Goal: Task Accomplishment & Management: Use online tool/utility

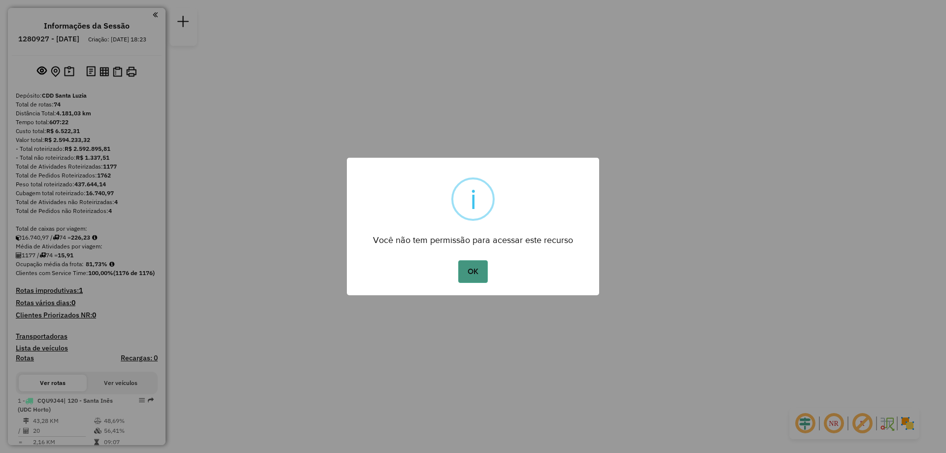
click at [475, 272] on button "OK" at bounding box center [472, 271] width 29 height 23
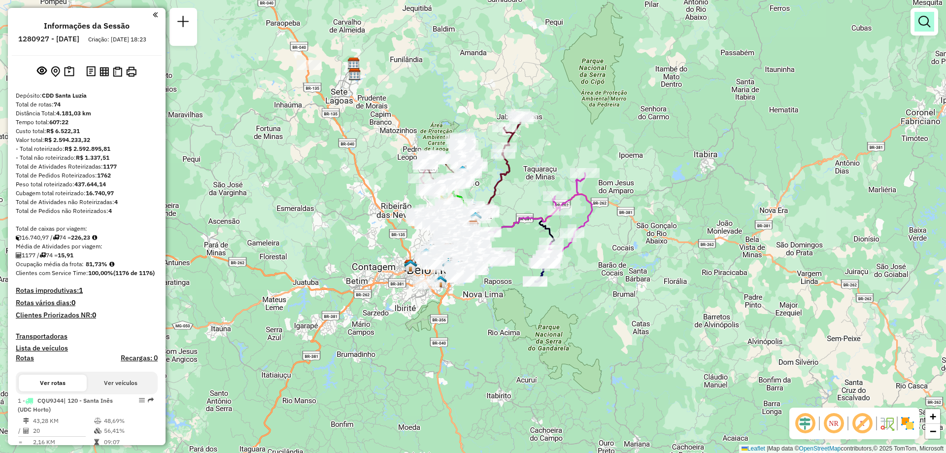
click at [930, 26] on em at bounding box center [925, 22] width 12 height 12
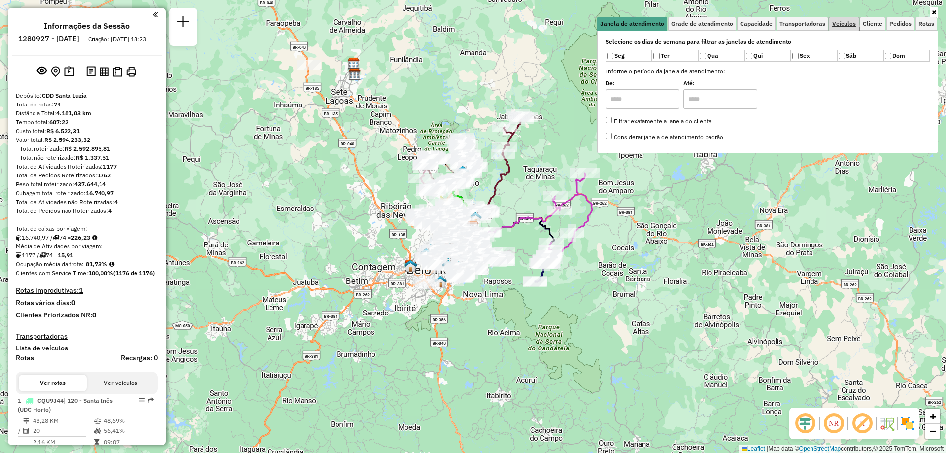
click at [836, 25] on span "Veículos" at bounding box center [845, 24] width 24 height 6
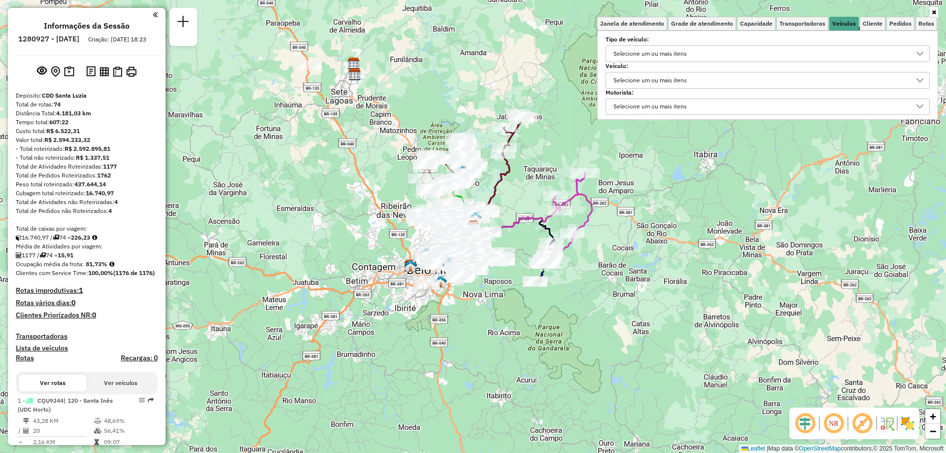
click at [704, 81] on div "Selecione um ou mais itens" at bounding box center [760, 80] width 301 height 16
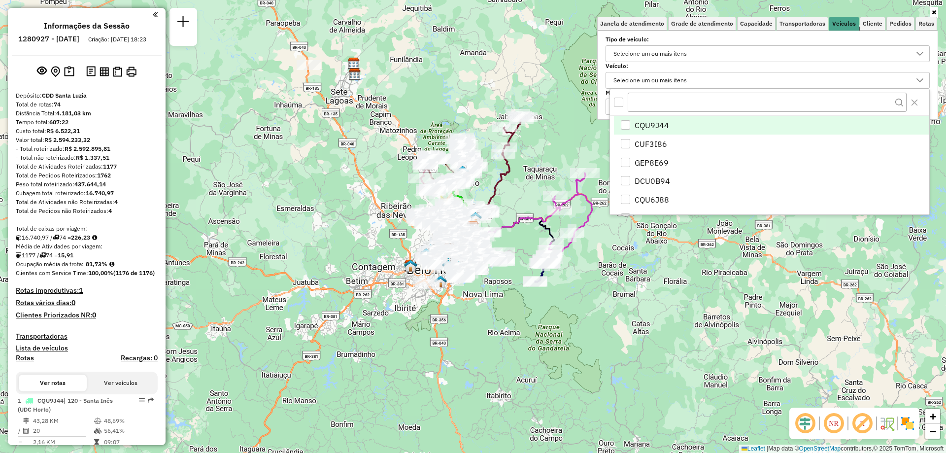
scroll to position [6, 34]
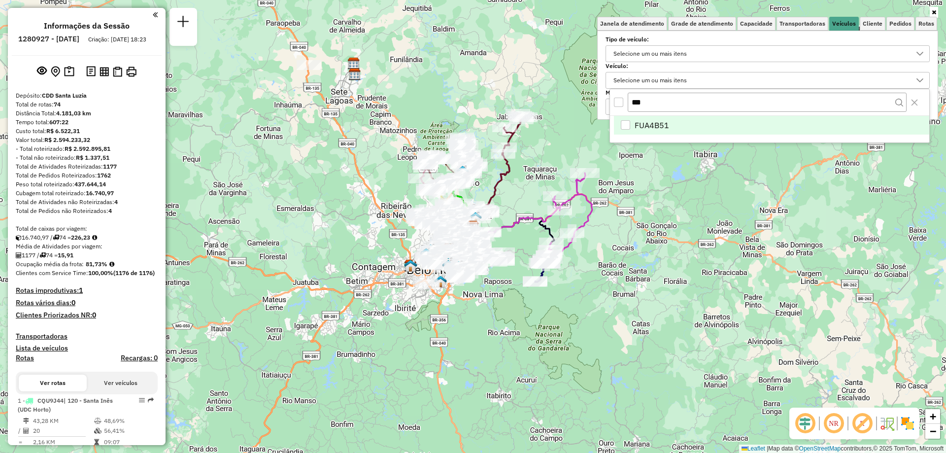
type input "***"
click at [674, 128] on li "FUA4B51" at bounding box center [771, 125] width 315 height 19
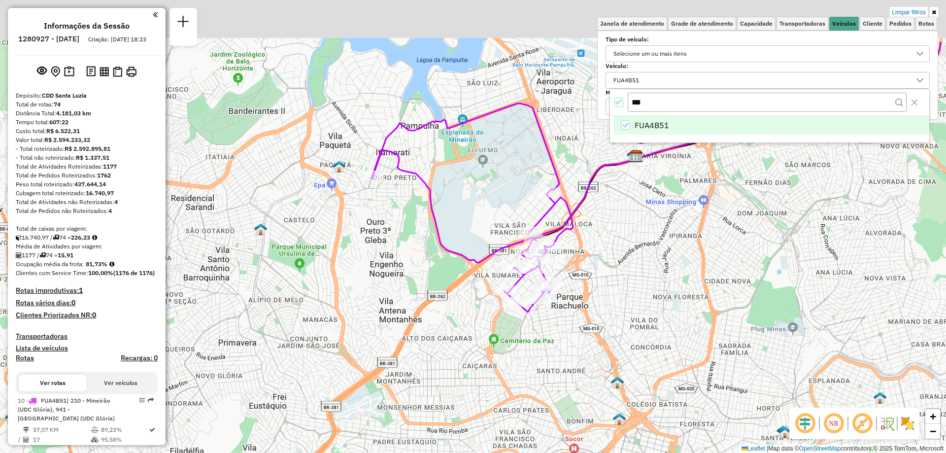
drag, startPoint x: 500, startPoint y: 226, endPoint x: 472, endPoint y: 313, distance: 92.3
click at [472, 313] on div "Limpar filtros Janela de atendimento Grade de atendimento Capacidade Transporta…" at bounding box center [473, 226] width 946 height 453
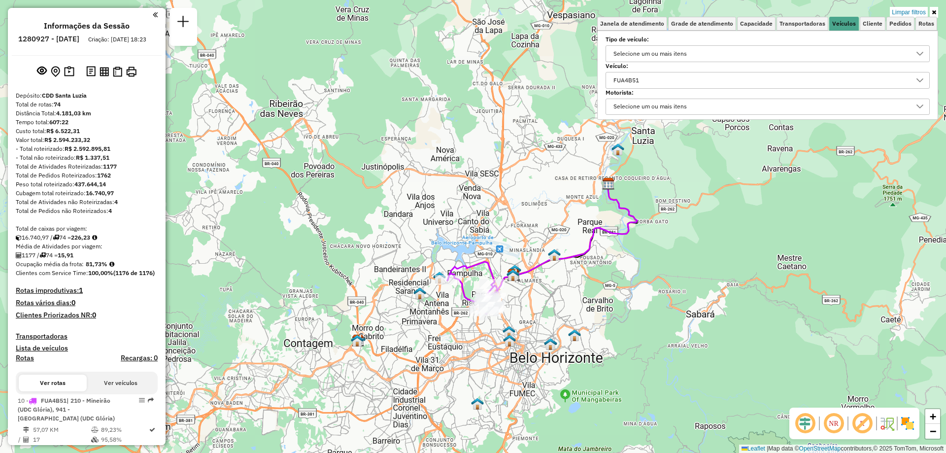
click at [680, 78] on div "FUA4B51" at bounding box center [760, 80] width 301 height 16
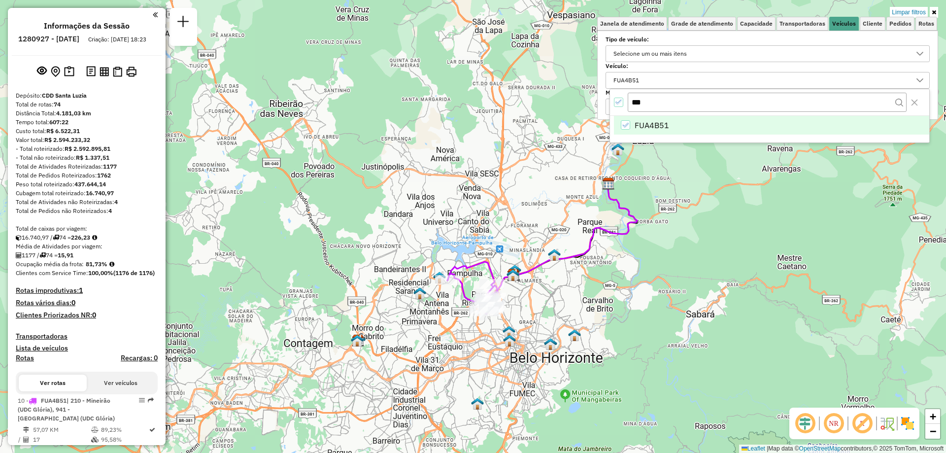
click at [621, 106] on div at bounding box center [619, 103] width 10 height 10
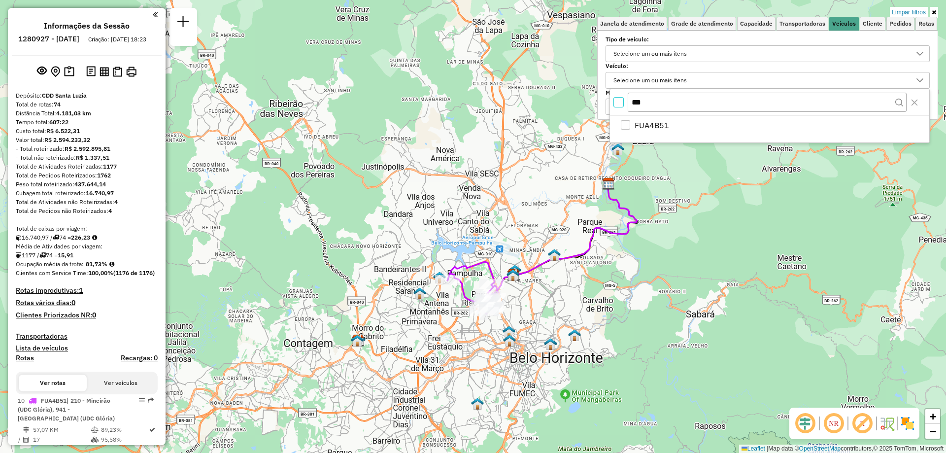
scroll to position [6, 3]
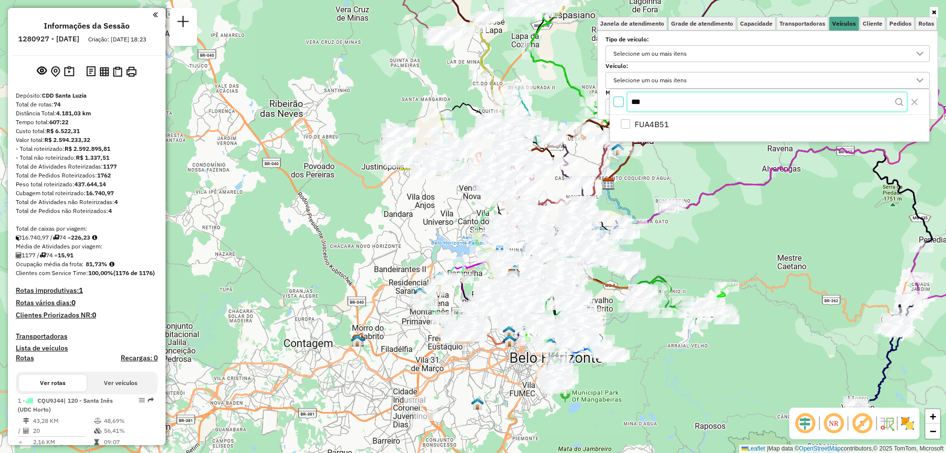
click at [665, 100] on input "***" at bounding box center [767, 102] width 279 height 19
type input "*"
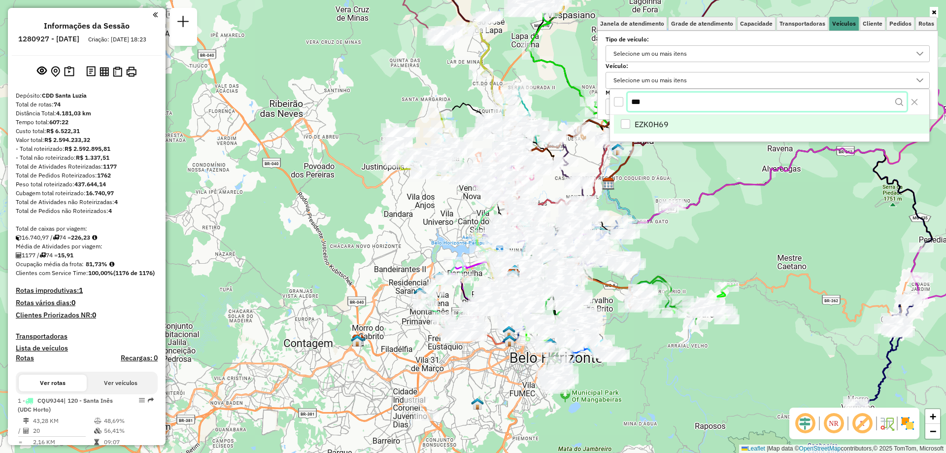
type input "***"
click at [662, 130] on span "EZK0H69" at bounding box center [652, 125] width 34 height 12
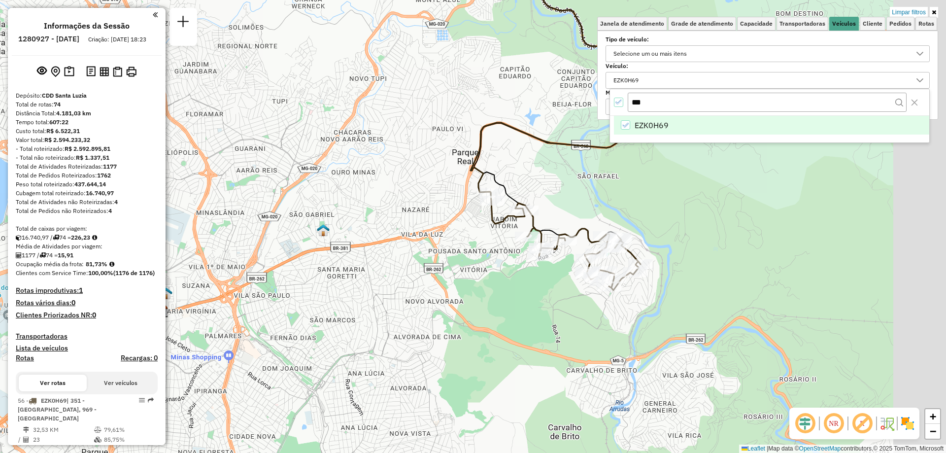
drag, startPoint x: 619, startPoint y: 228, endPoint x: 536, endPoint y: 277, distance: 96.3
click at [536, 277] on div "Limpar filtros Janela de atendimento Grade de atendimento Capacidade Transporta…" at bounding box center [473, 226] width 946 height 453
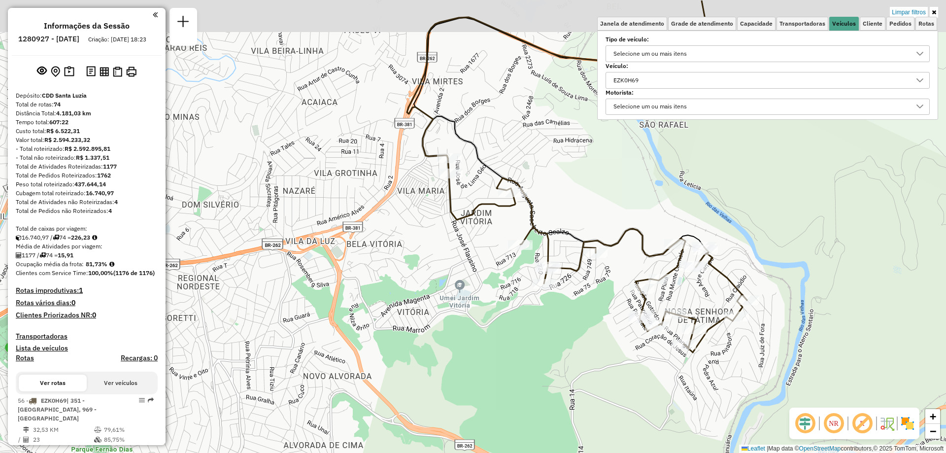
drag, startPoint x: 570, startPoint y: 306, endPoint x: 559, endPoint y: 356, distance: 52.0
click at [559, 356] on div "Limpar filtros Janela de atendimento Grade de atendimento Capacidade Transporta…" at bounding box center [473, 226] width 946 height 453
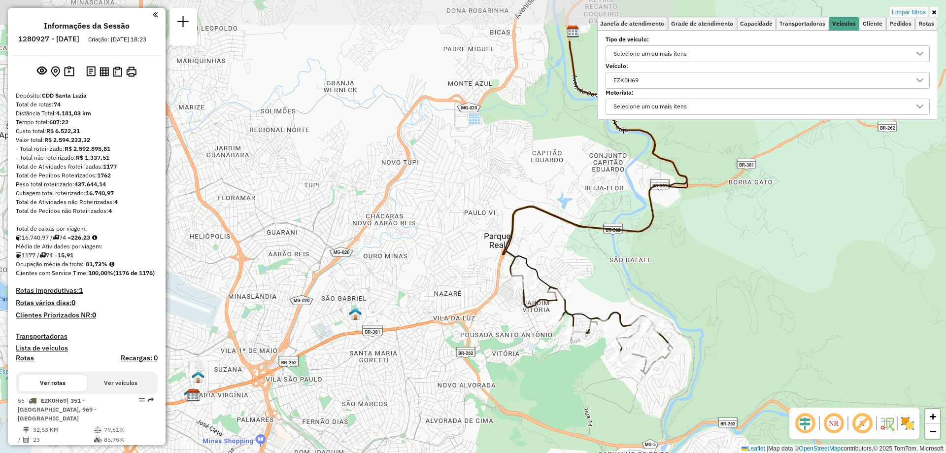
drag, startPoint x: 284, startPoint y: 190, endPoint x: 418, endPoint y: 276, distance: 159.0
click at [418, 276] on div "Limpar filtros Janela de atendimento Grade de atendimento Capacidade Transporta…" at bounding box center [473, 226] width 946 height 453
click at [642, 82] on div "EZK0H69" at bounding box center [626, 80] width 32 height 16
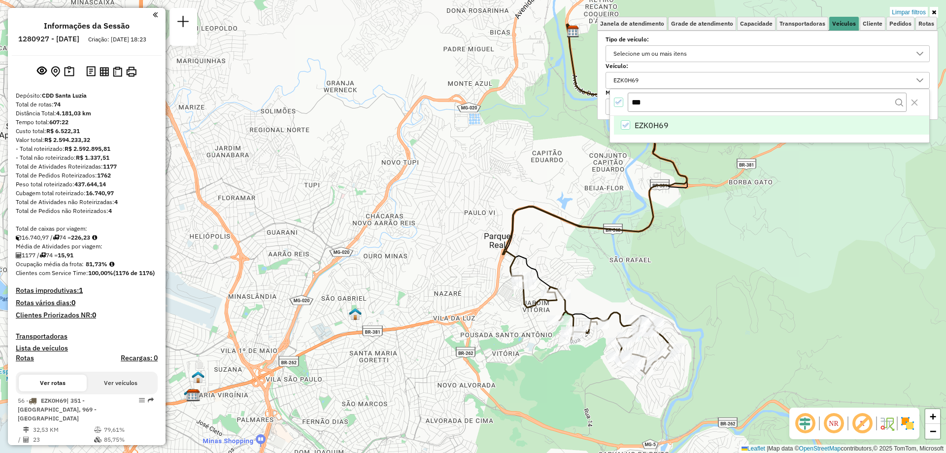
click at [621, 101] on icon "All items selected" at bounding box center [619, 102] width 7 height 7
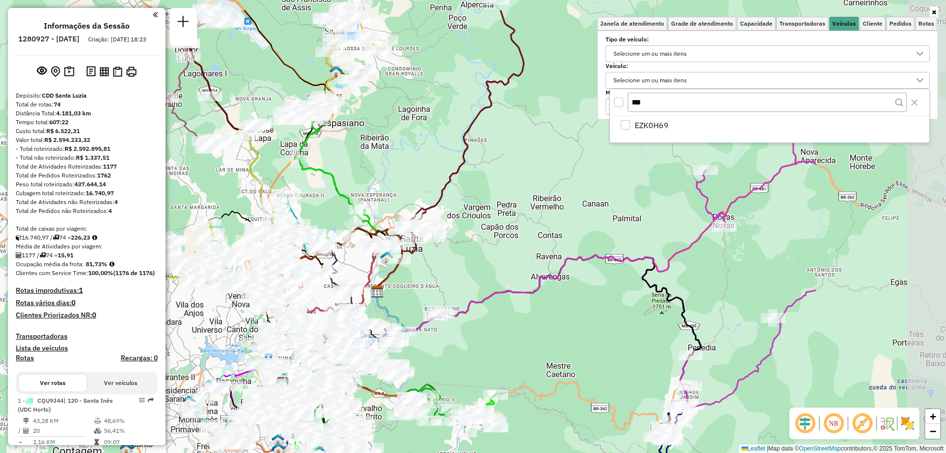
drag, startPoint x: 725, startPoint y: 269, endPoint x: 568, endPoint y: 316, distance: 164.2
click at [485, 329] on div "Janela de atendimento Grade de atendimento Capacidade Transportadoras Veículos …" at bounding box center [473, 226] width 946 height 453
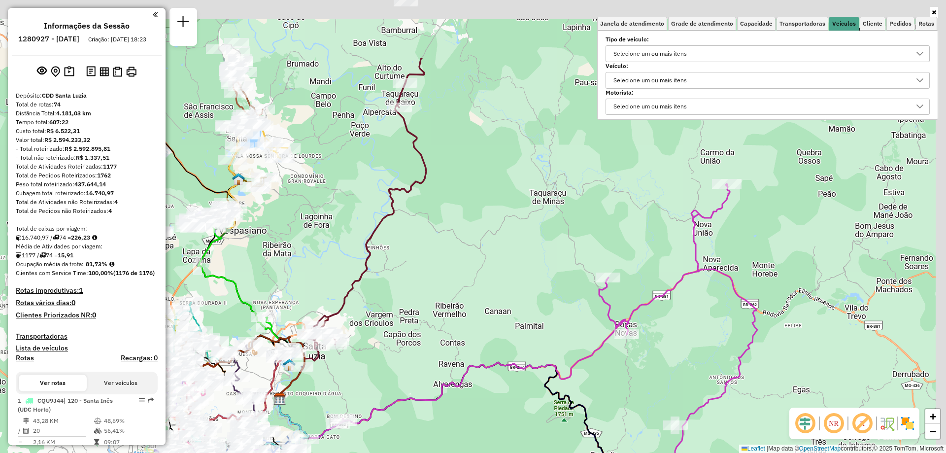
drag, startPoint x: 725, startPoint y: 276, endPoint x: 645, endPoint y: 373, distance: 126.0
click at [638, 385] on div "Janela de atendimento Grade de atendimento Capacidade Transportadoras Veículos …" at bounding box center [473, 226] width 946 height 453
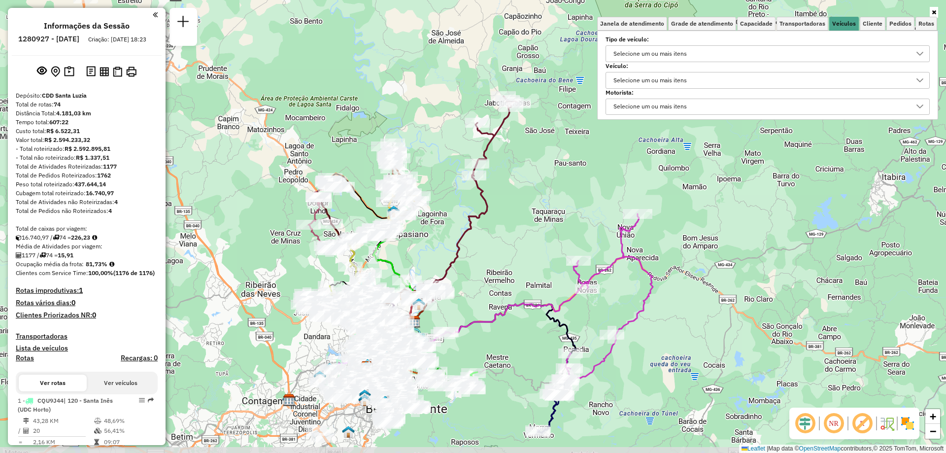
drag, startPoint x: 674, startPoint y: 335, endPoint x: 613, endPoint y: 285, distance: 78.1
click at [613, 285] on div "Janela de atendimento Grade de atendimento Capacidade Transportadoras Veículos …" at bounding box center [473, 226] width 946 height 453
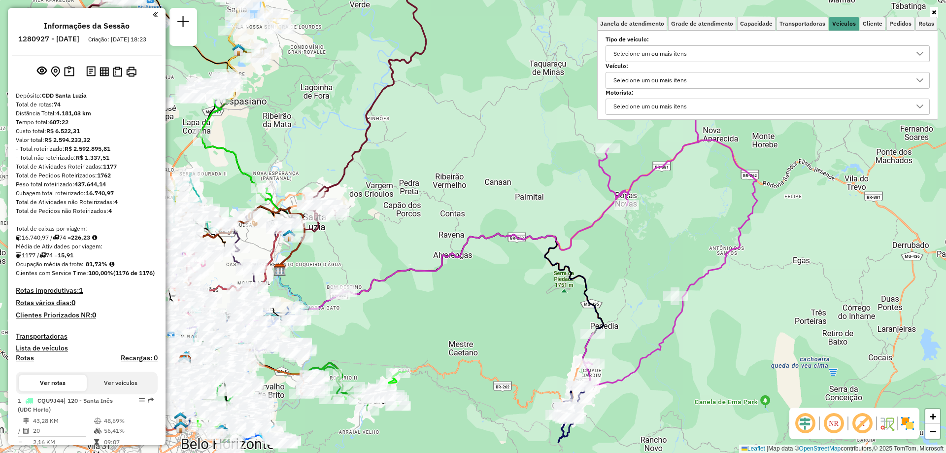
drag, startPoint x: 599, startPoint y: 257, endPoint x: 707, endPoint y: 205, distance: 120.2
click at [682, 202] on div "Janela de atendimento Grade de atendimento Capacidade Transportadoras Veículos …" at bounding box center [473, 226] width 946 height 453
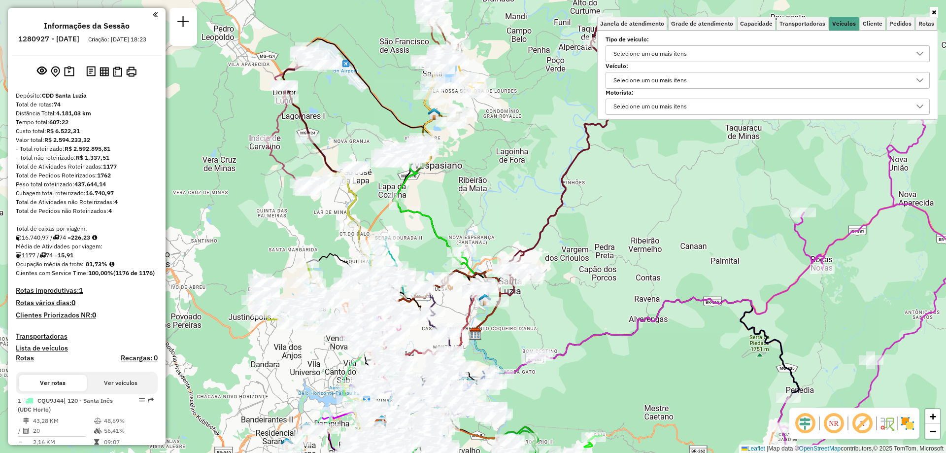
drag, startPoint x: 484, startPoint y: 277, endPoint x: 672, endPoint y: 341, distance: 198.3
click at [672, 341] on div "Janela de atendimento Grade de atendimento Capacidade Transportadoras Veículos …" at bounding box center [473, 226] width 946 height 453
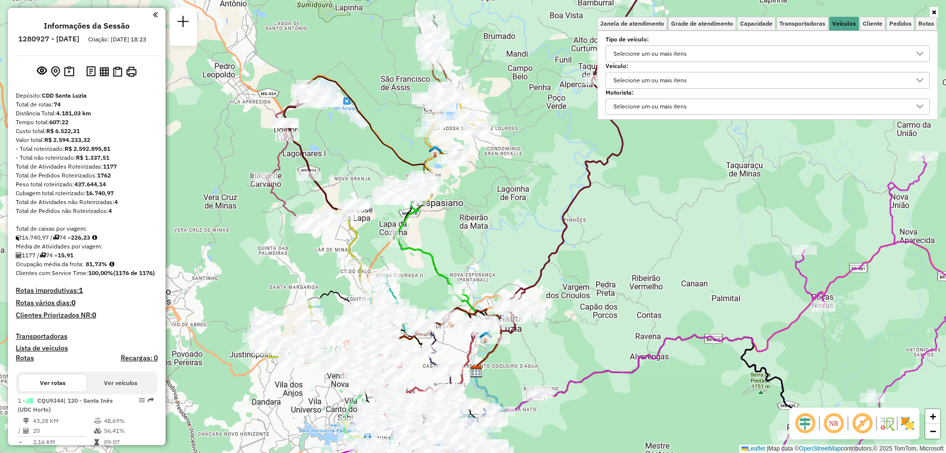
drag, startPoint x: 499, startPoint y: 168, endPoint x: 500, endPoint y: 206, distance: 37.5
click at [500, 206] on div "Janela de atendimento Grade de atendimento Capacidade Transportadoras Veículos …" at bounding box center [473, 226] width 946 height 453
